Goal: Task Accomplishment & Management: Manage account settings

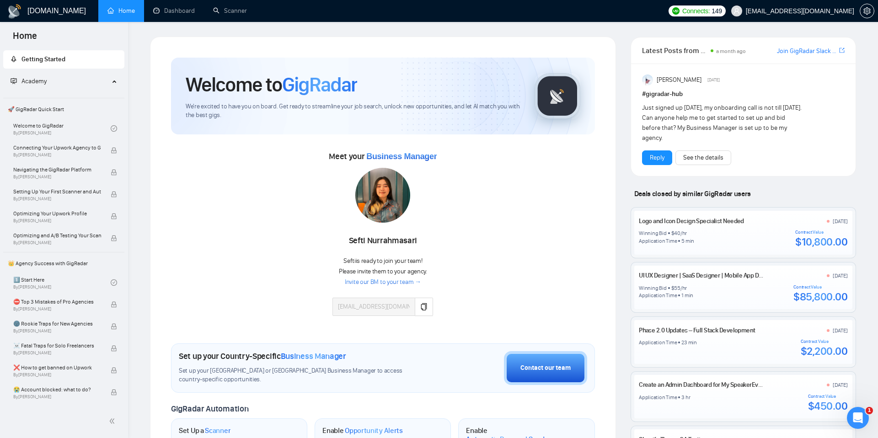
click at [782, 15] on span "[EMAIL_ADDRESS][DOMAIN_NAME]" at bounding box center [793, 10] width 134 height 29
click at [817, 15] on span "[EMAIL_ADDRESS][DOMAIN_NAME]" at bounding box center [793, 10] width 134 height 29
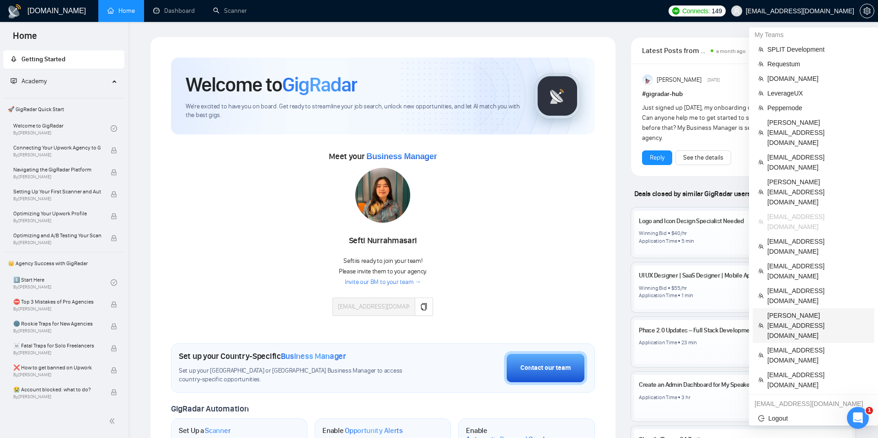
click at [787, 310] on span "[PERSON_NAME][EMAIL_ADDRESS][DOMAIN_NAME]" at bounding box center [817, 325] width 101 height 30
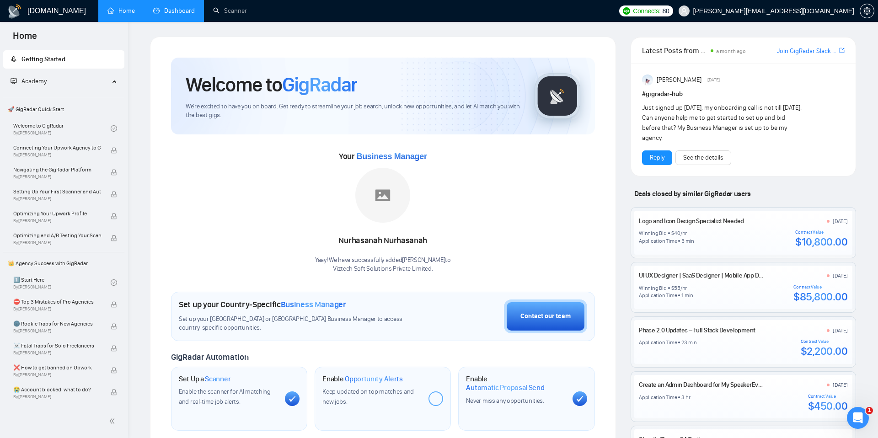
click at [181, 8] on link "Dashboard" at bounding box center [174, 11] width 42 height 8
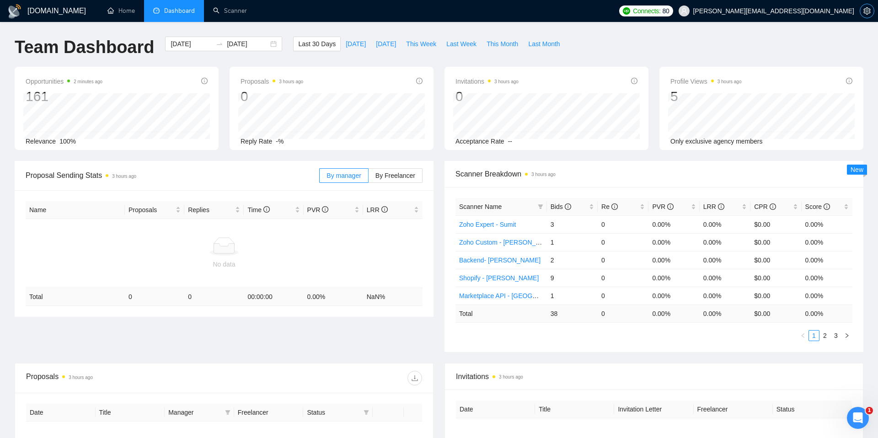
click at [865, 13] on icon "setting" at bounding box center [866, 10] width 7 height 7
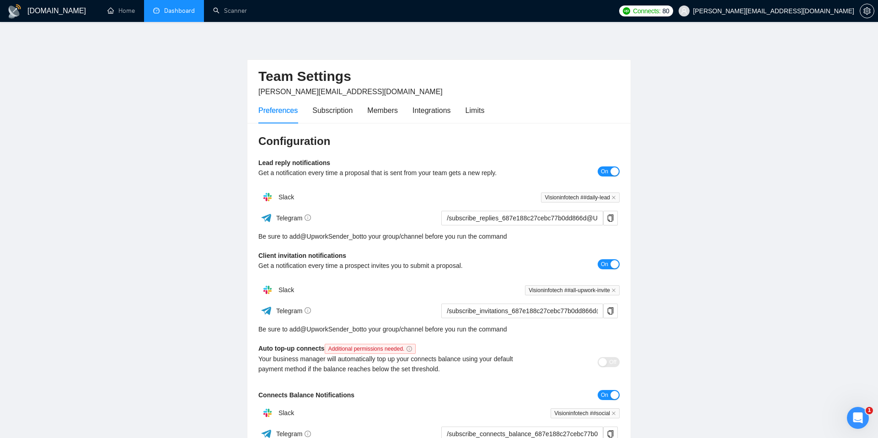
click at [817, 11] on span "[PERSON_NAME][EMAIL_ADDRESS][DOMAIN_NAME]" at bounding box center [773, 11] width 161 height 0
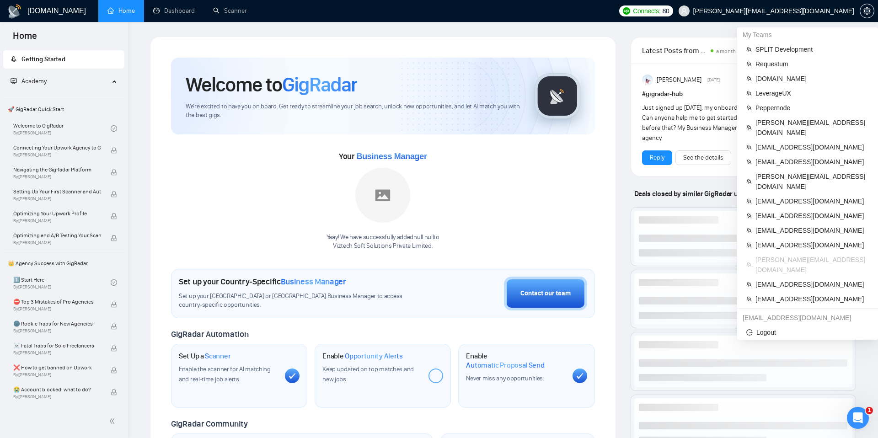
click at [801, 16] on span "[PERSON_NAME][EMAIL_ADDRESS][DOMAIN_NAME]" at bounding box center [766, 10] width 187 height 29
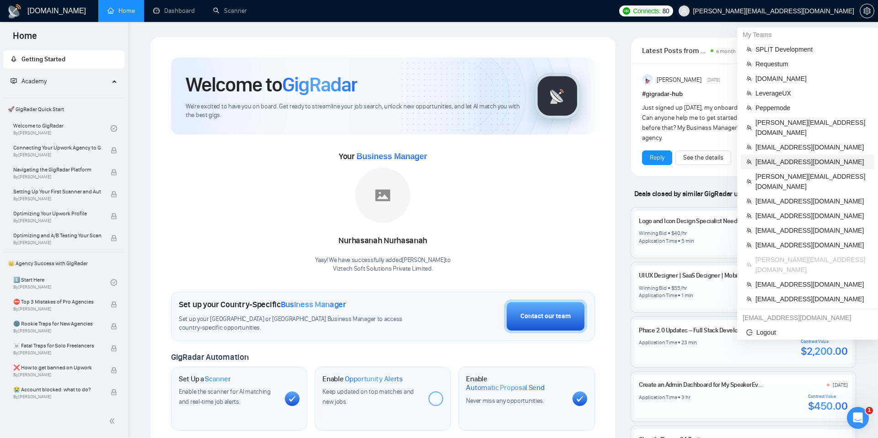
click at [764, 157] on span "[EMAIL_ADDRESS][DOMAIN_NAME]" at bounding box center [811, 162] width 113 height 10
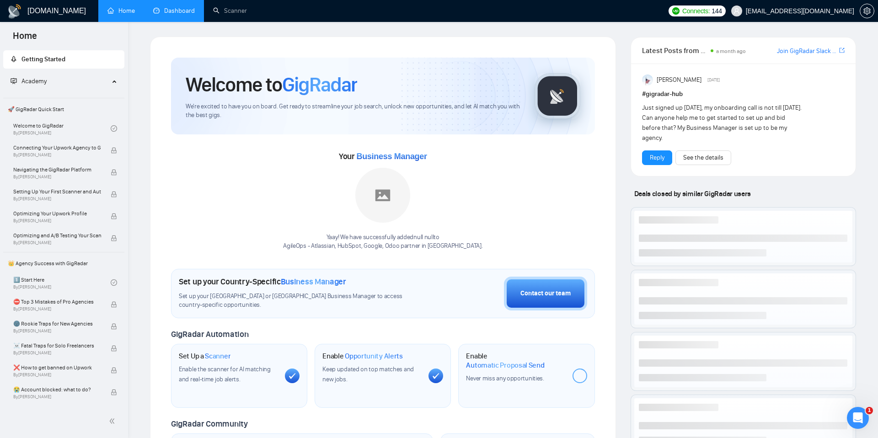
click at [166, 15] on link "Dashboard" at bounding box center [174, 11] width 42 height 8
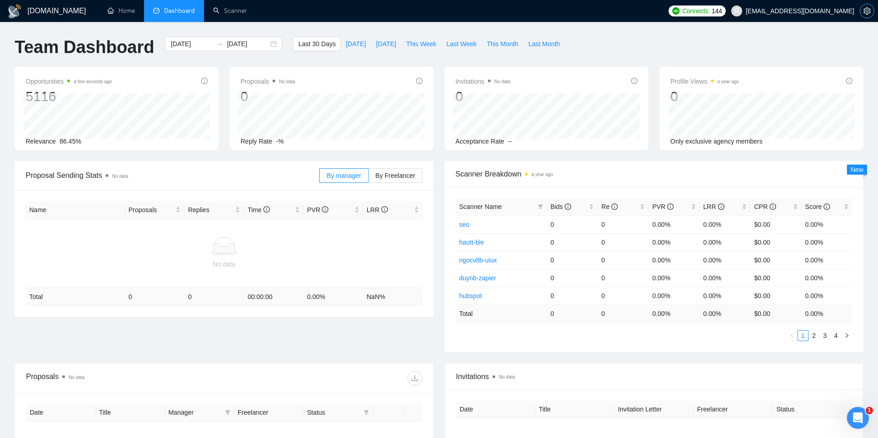
click at [865, 12] on icon "setting" at bounding box center [866, 10] width 7 height 7
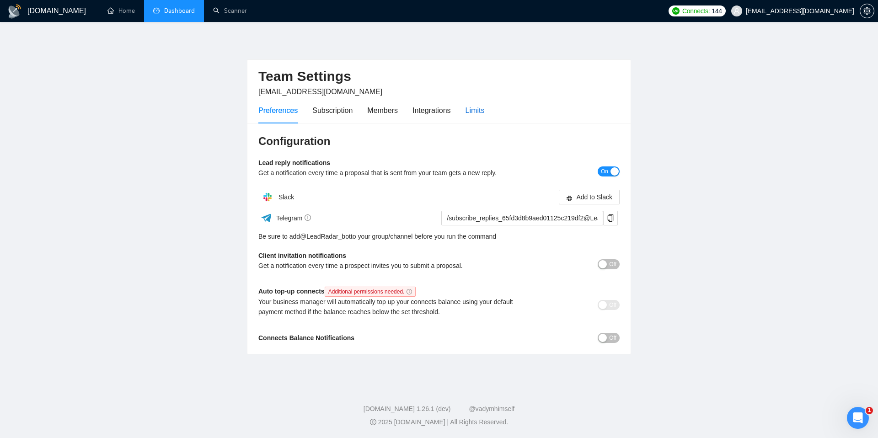
click at [479, 112] on div "Limits" at bounding box center [474, 110] width 19 height 11
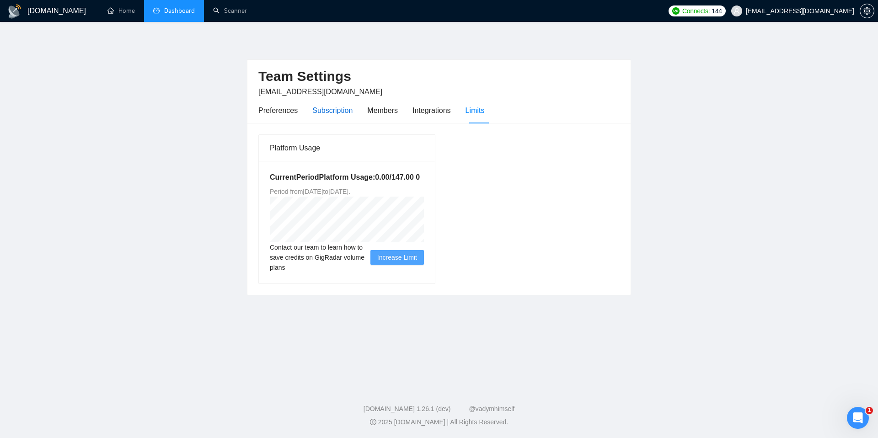
click at [330, 108] on div "Subscription" at bounding box center [332, 110] width 40 height 11
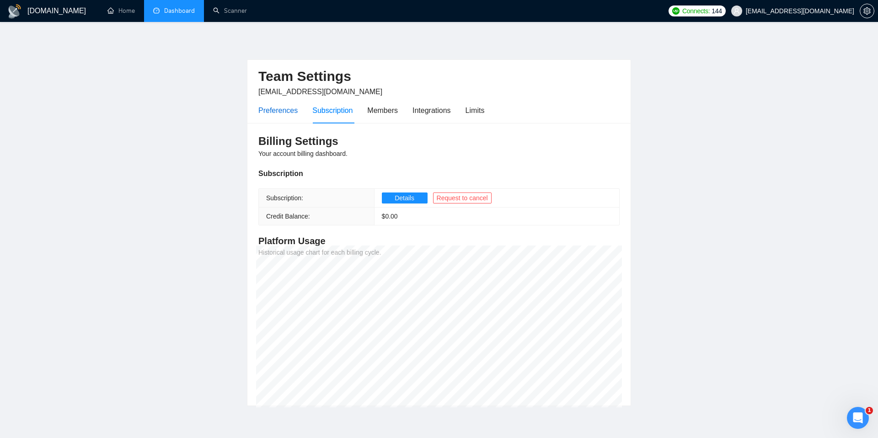
click at [272, 115] on div "Preferences" at bounding box center [277, 110] width 39 height 11
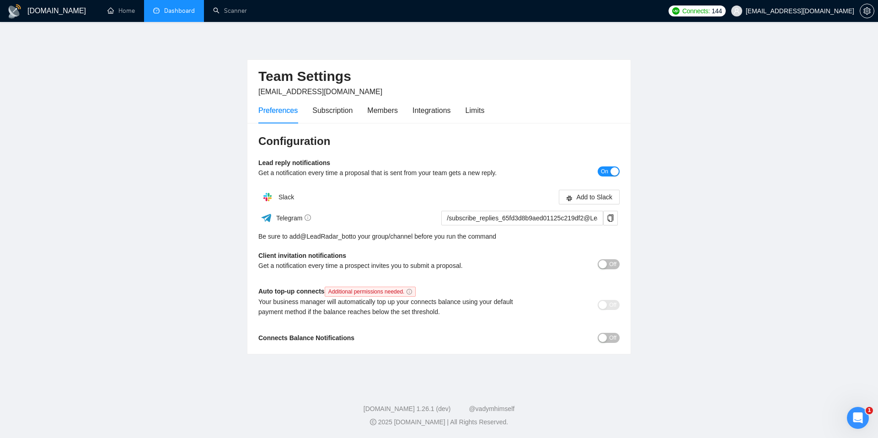
click at [311, 108] on div "Preferences Subscription Members Integrations Limits" at bounding box center [371, 110] width 226 height 26
click at [323, 108] on div "Subscription" at bounding box center [332, 110] width 40 height 11
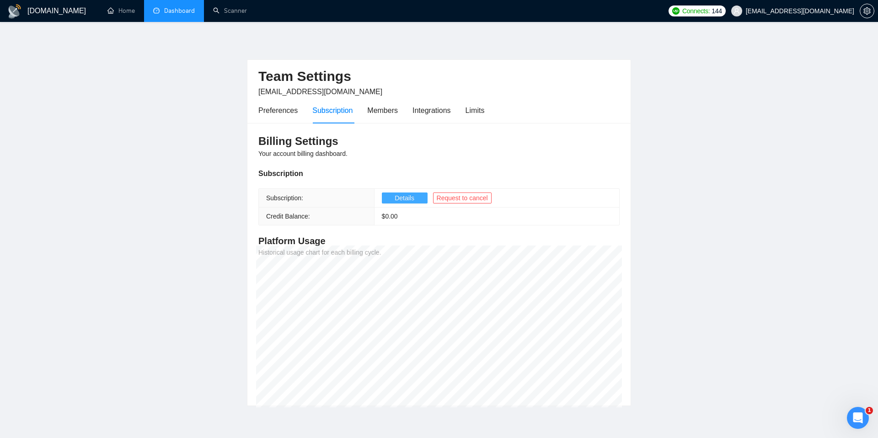
click at [402, 198] on span "Details" at bounding box center [405, 198] width 20 height 10
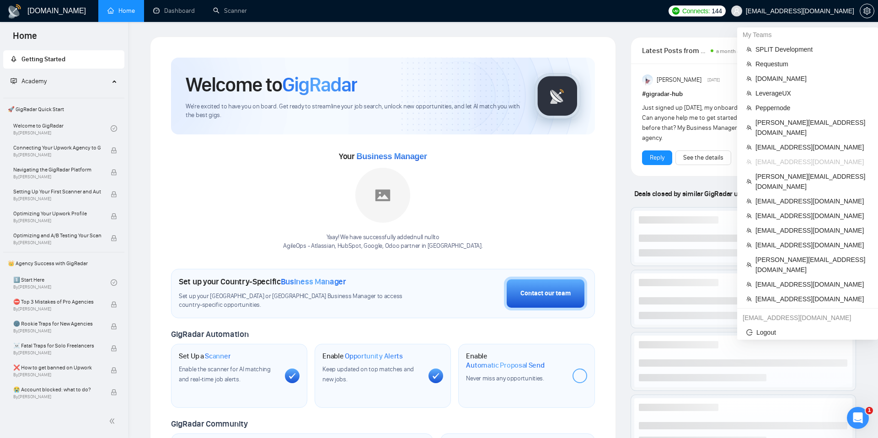
click at [808, 16] on span "[EMAIL_ADDRESS][DOMAIN_NAME]" at bounding box center [793, 10] width 134 height 29
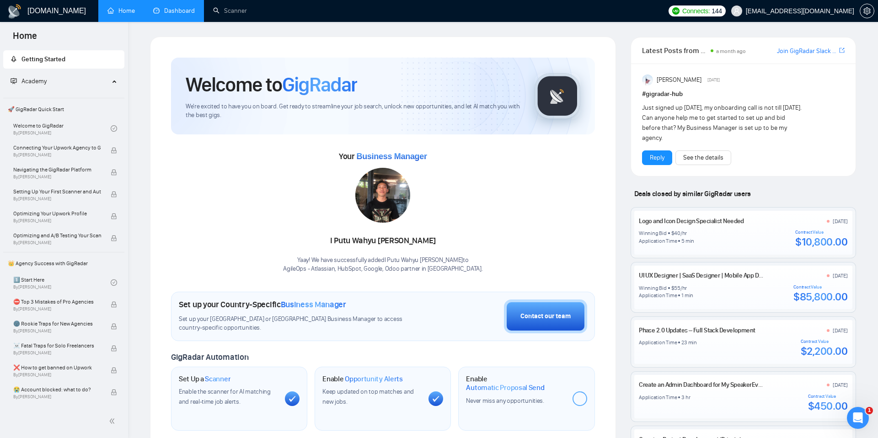
click at [186, 15] on link "Dashboard" at bounding box center [174, 11] width 42 height 8
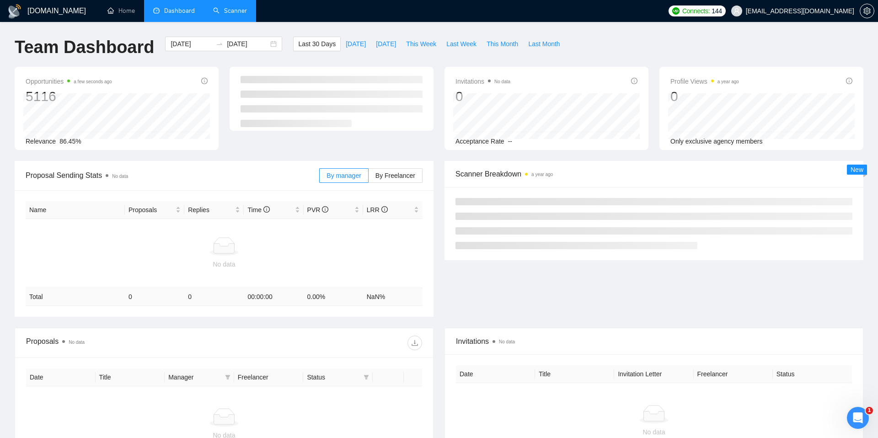
click at [214, 14] on link "Scanner" at bounding box center [230, 11] width 34 height 8
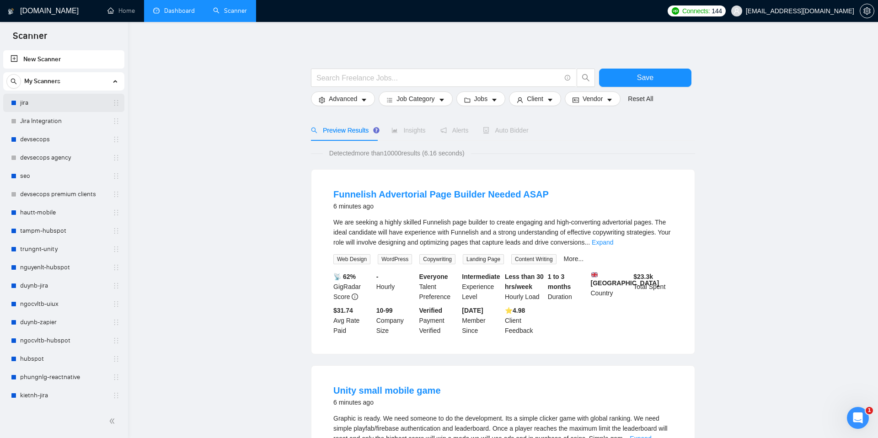
click at [36, 103] on link "jira" at bounding box center [63, 103] width 87 height 18
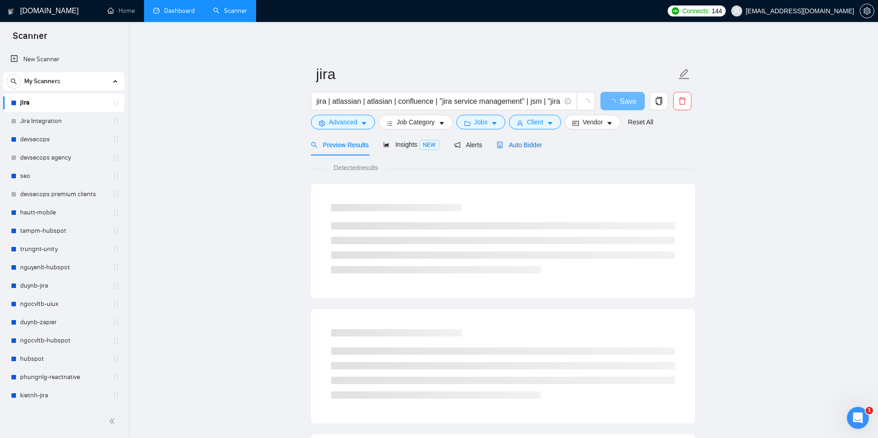
click at [534, 143] on span "Auto Bidder" at bounding box center [519, 144] width 45 height 7
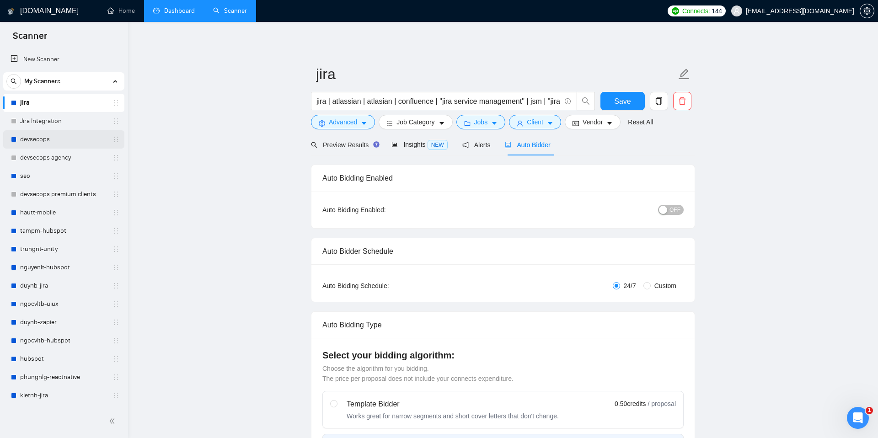
click at [33, 142] on link "devsecops" at bounding box center [63, 139] width 87 height 18
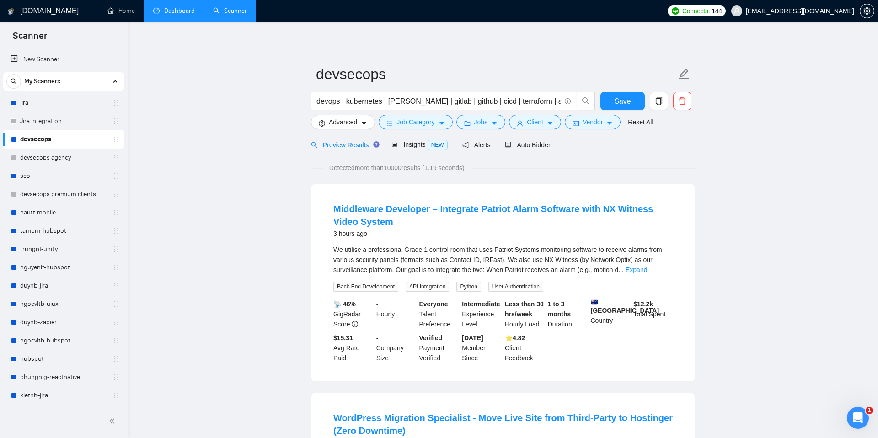
click at [170, 10] on link "Dashboard" at bounding box center [174, 11] width 42 height 8
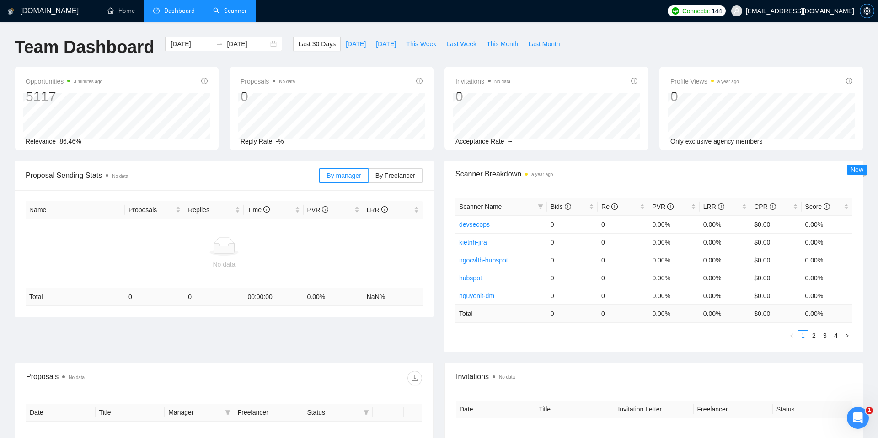
click at [866, 8] on icon "setting" at bounding box center [866, 10] width 7 height 7
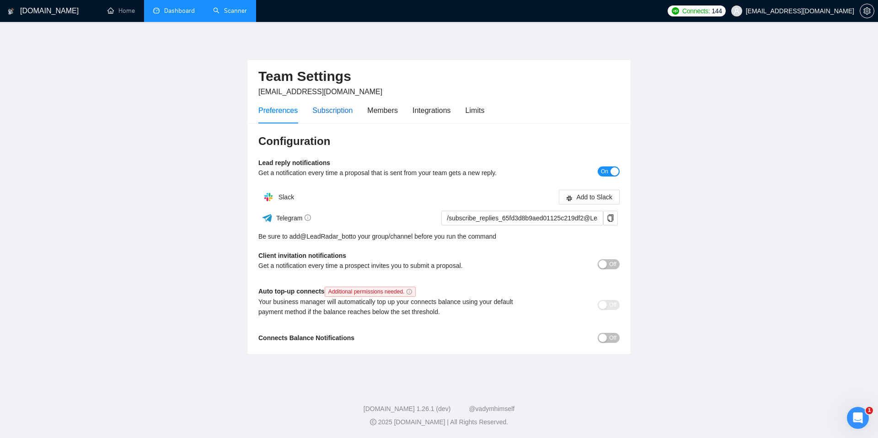
click at [330, 106] on div "Subscription" at bounding box center [332, 110] width 40 height 11
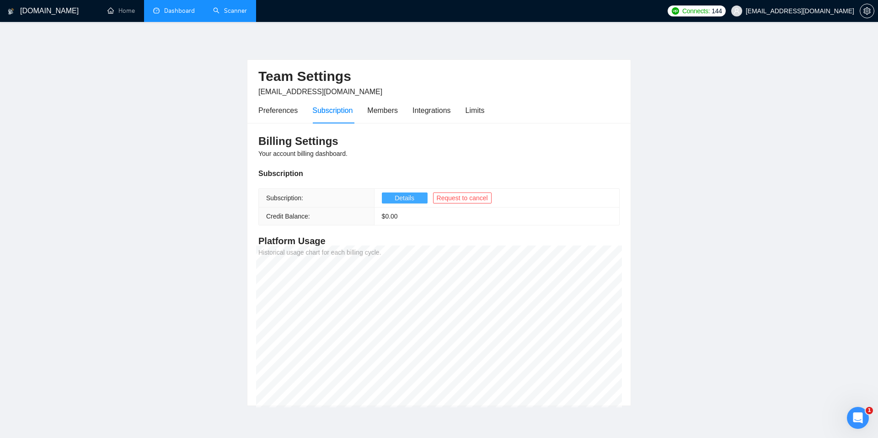
click at [403, 201] on span "Details" at bounding box center [405, 198] width 20 height 10
